Goal: Task Accomplishment & Management: Manage account settings

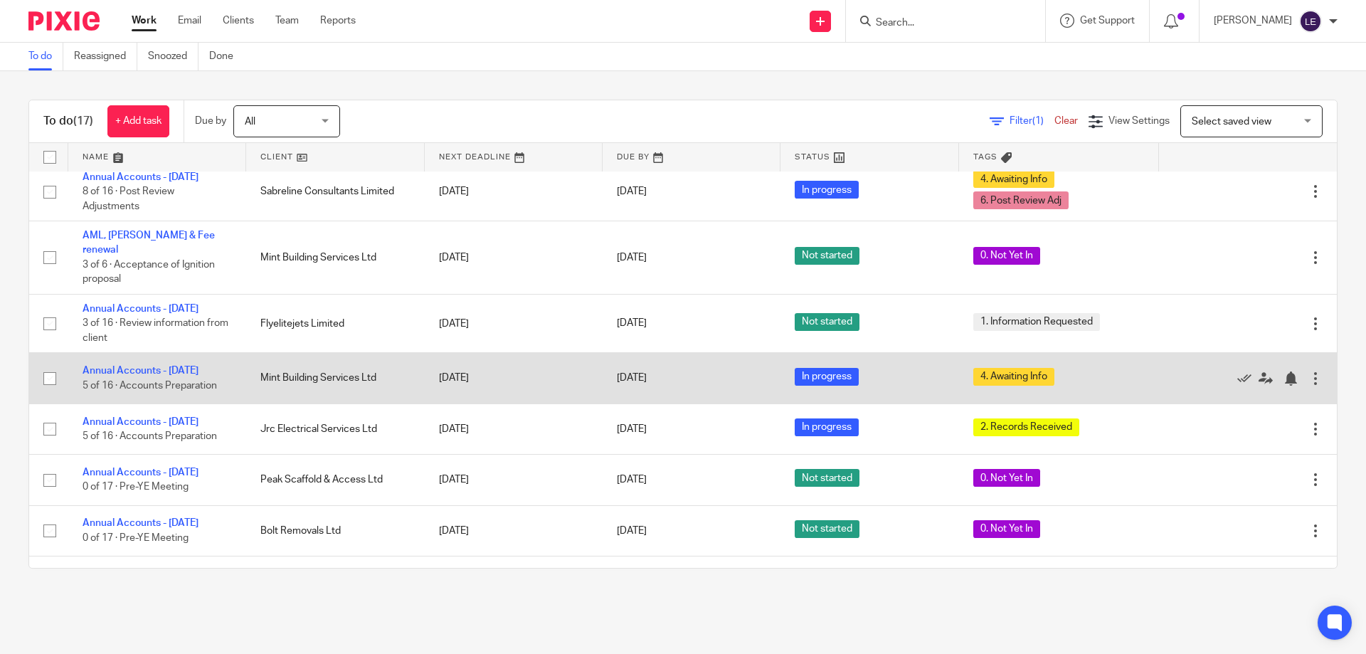
scroll to position [553, 0]
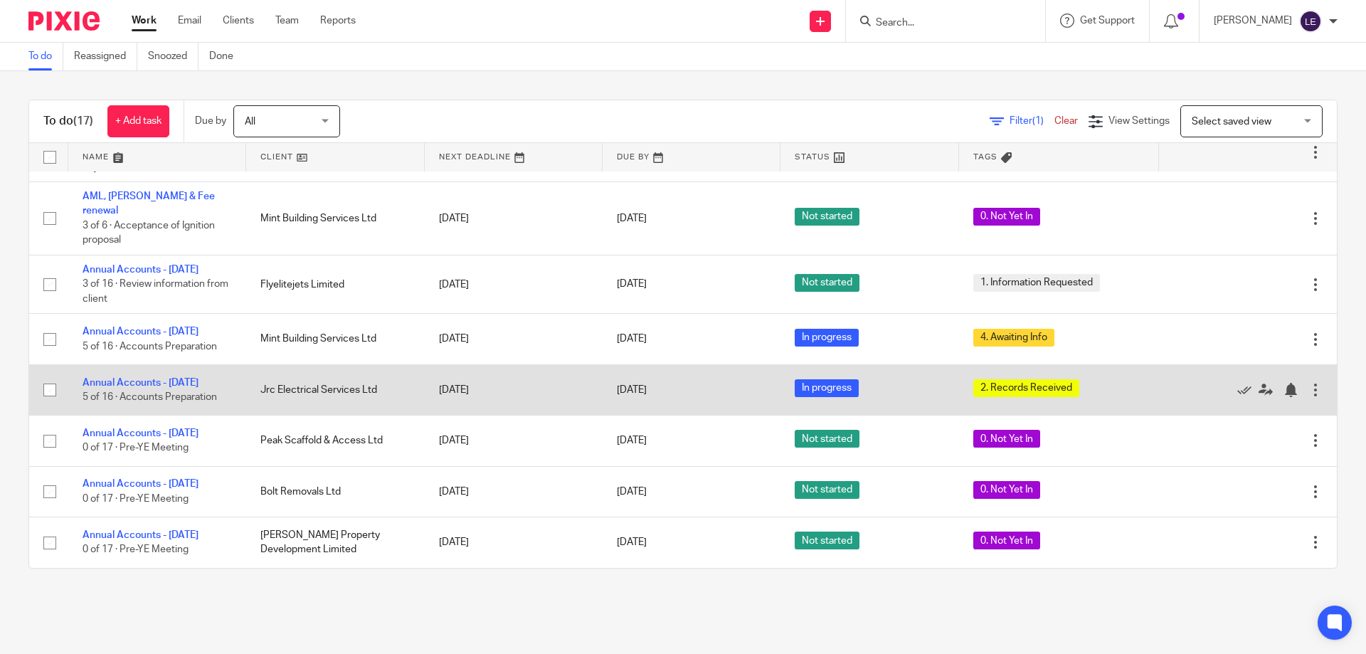
click at [160, 368] on td "Annual Accounts - July 2025 5 of 16 · Accounts Preparation" at bounding box center [157, 389] width 178 height 50
click at [161, 378] on link "Annual Accounts - [DATE]" at bounding box center [141, 383] width 116 height 10
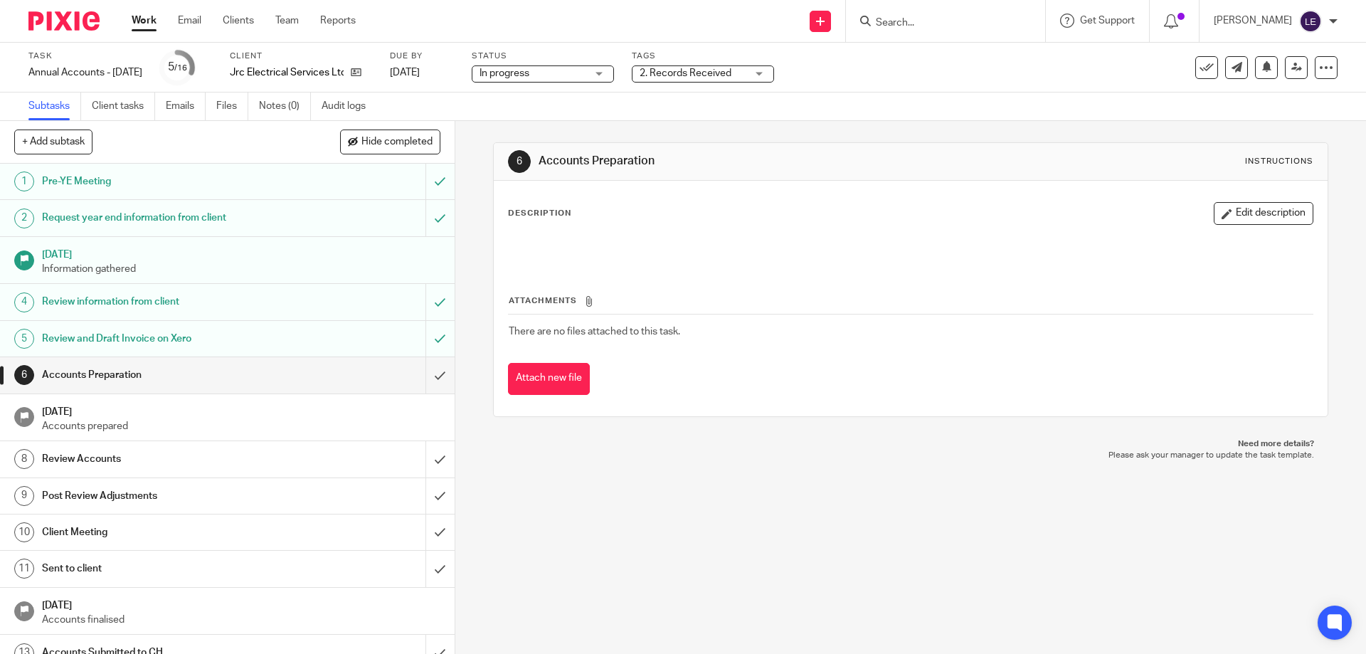
click at [731, 68] on span "2. Records Received" at bounding box center [685, 73] width 92 height 10
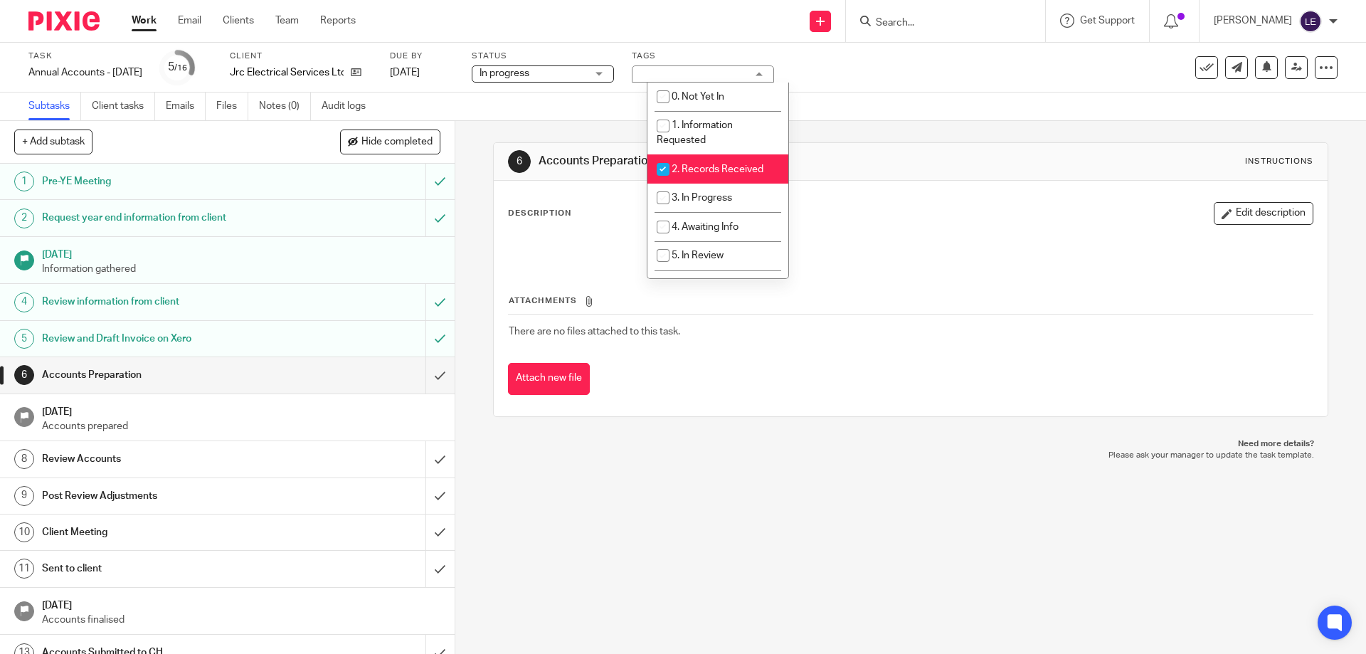
click at [691, 166] on span "2. Records Received" at bounding box center [717, 169] width 92 height 10
checkbox input "false"
click at [689, 191] on li "3. In Progress" at bounding box center [717, 198] width 141 height 29
checkbox input "true"
click at [1068, 238] on div at bounding box center [909, 249] width 817 height 32
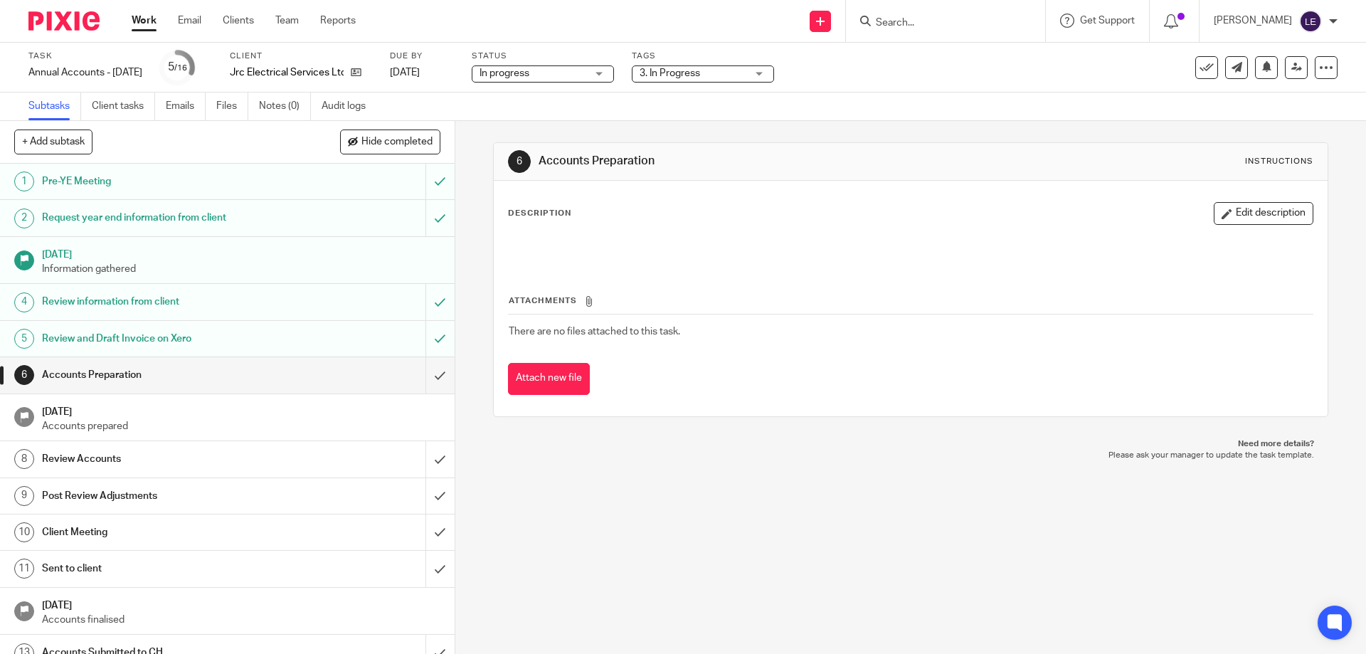
click at [160, 25] on ul "Work Email Clients Team Reports" at bounding box center [254, 21] width 245 height 14
click at [149, 24] on link "Work" at bounding box center [144, 21] width 25 height 14
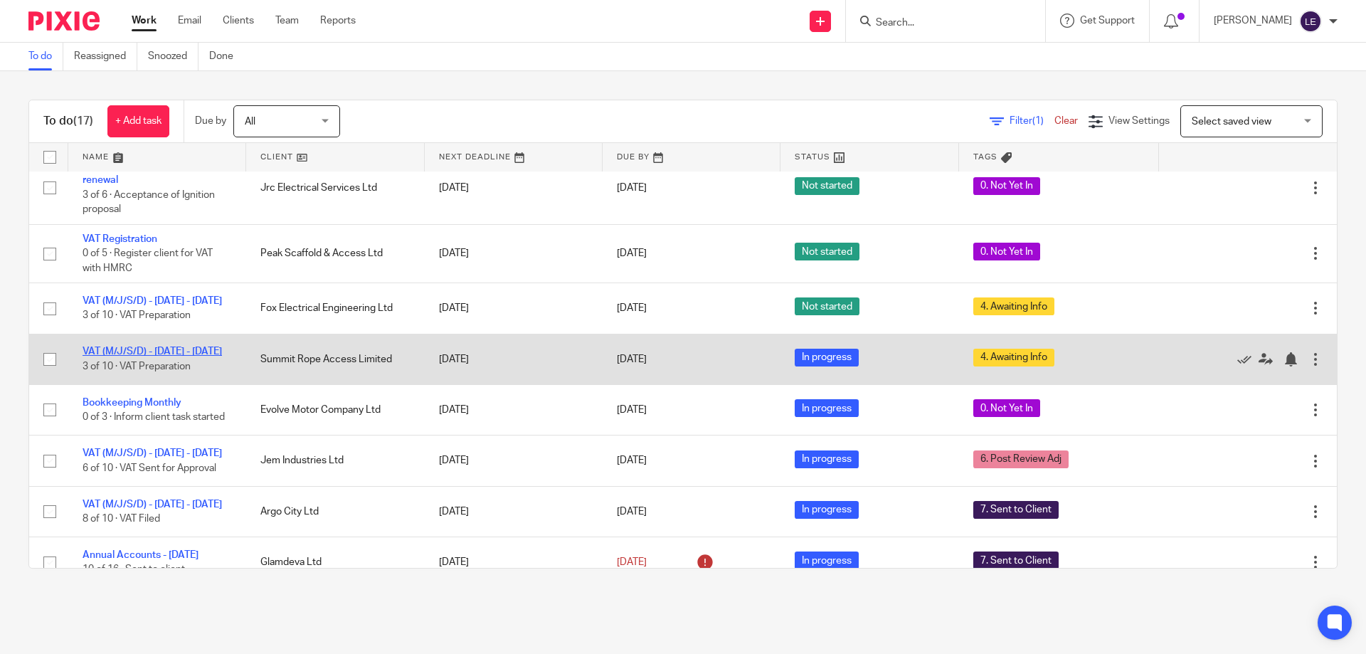
scroll to position [142, 0]
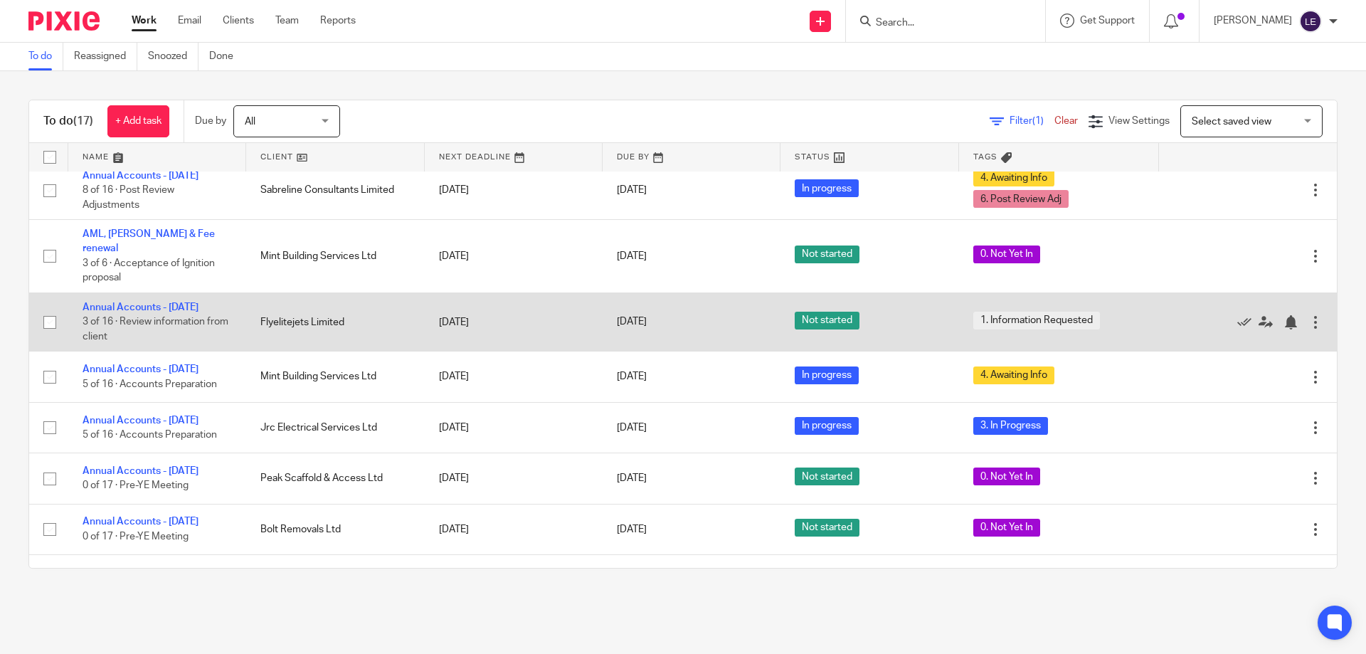
scroll to position [553, 0]
